Goal: Information Seeking & Learning: Learn about a topic

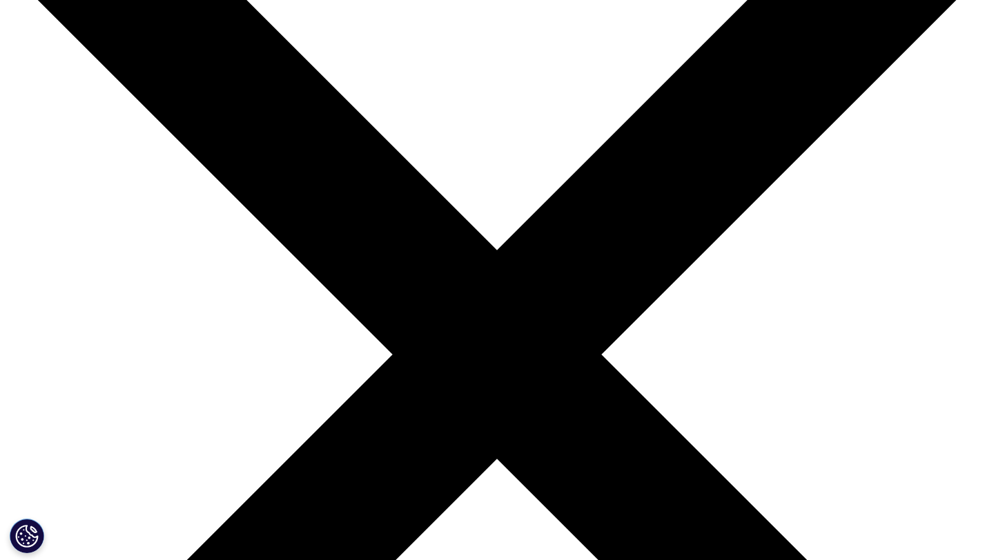
scroll to position [144, 0]
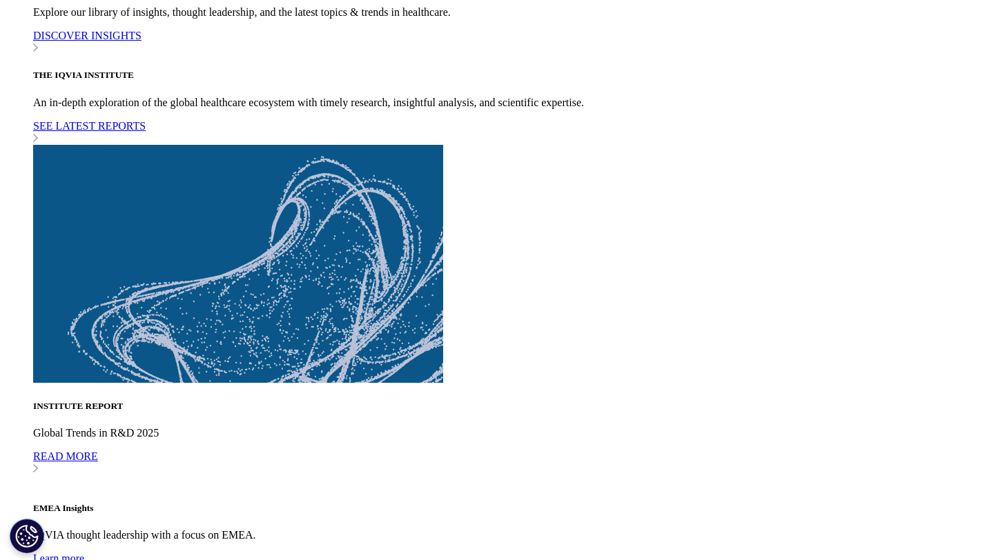
scroll to position [3911, 0]
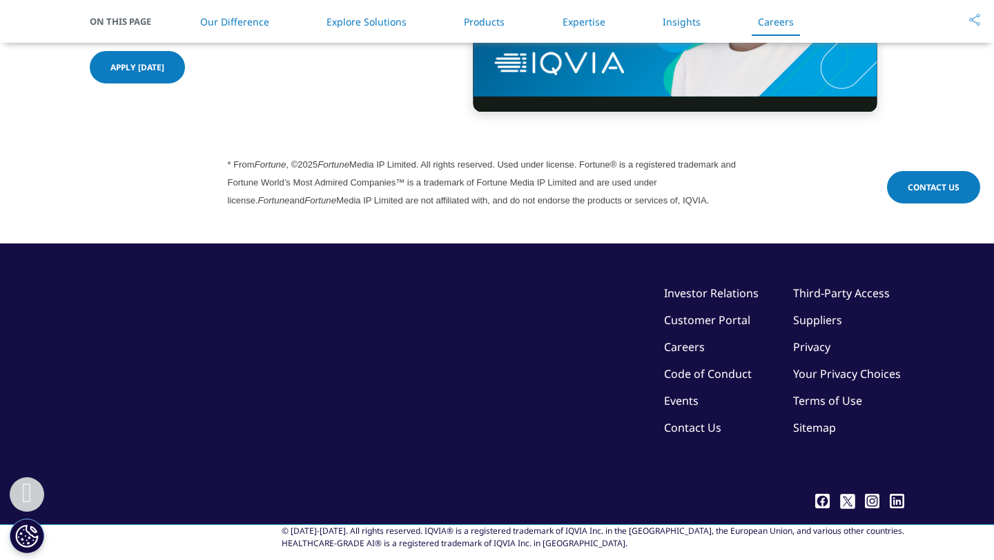
click at [694, 286] on link "Investor Relations" at bounding box center [711, 293] width 95 height 15
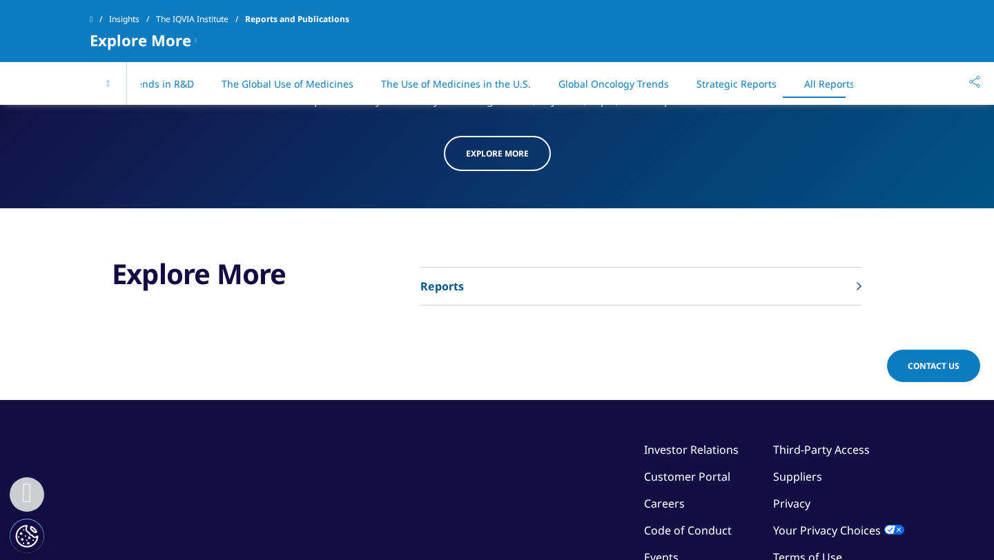
scroll to position [7221, 0]
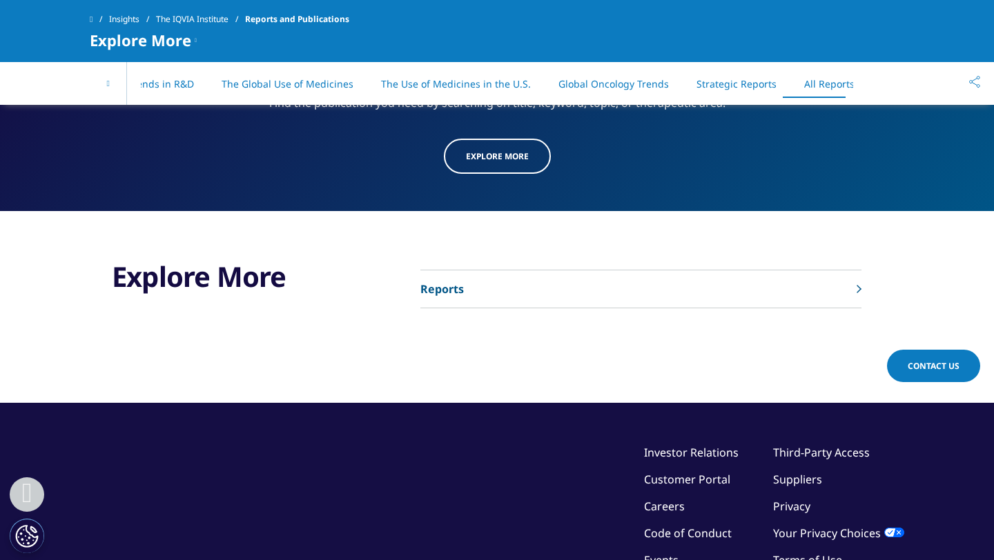
click at [467, 273] on link "Reports" at bounding box center [640, 290] width 441 height 38
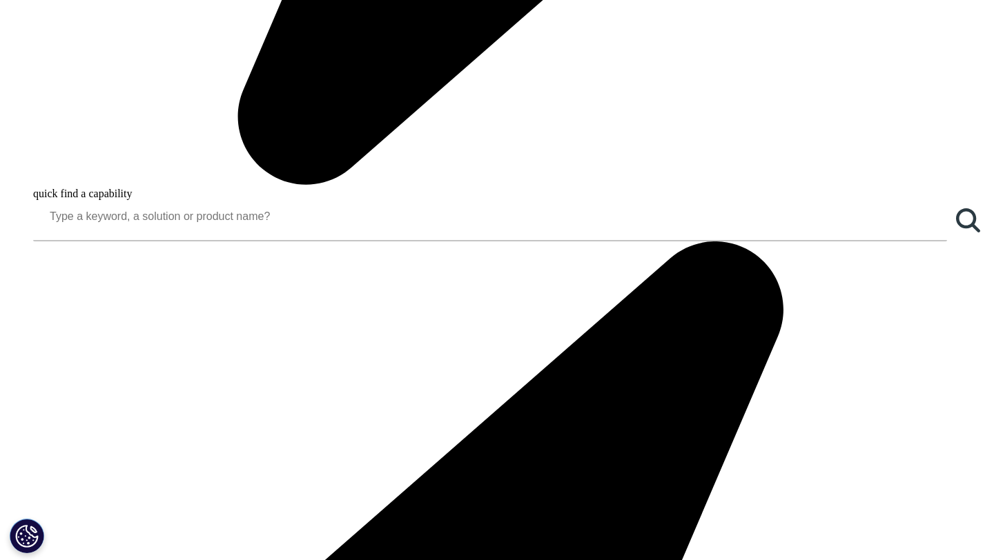
scroll to position [1197, 0]
